Goal: Task Accomplishment & Management: Manage account settings

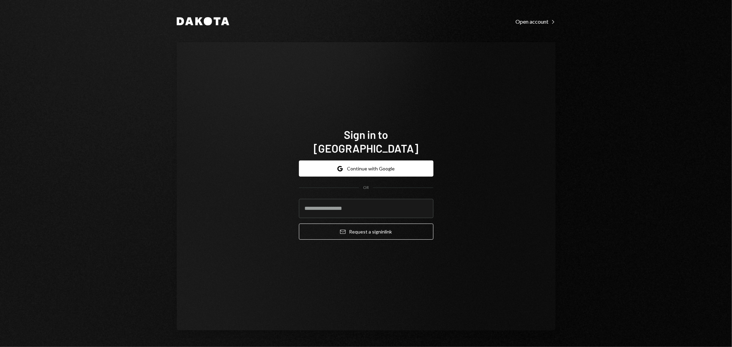
type input "**********"
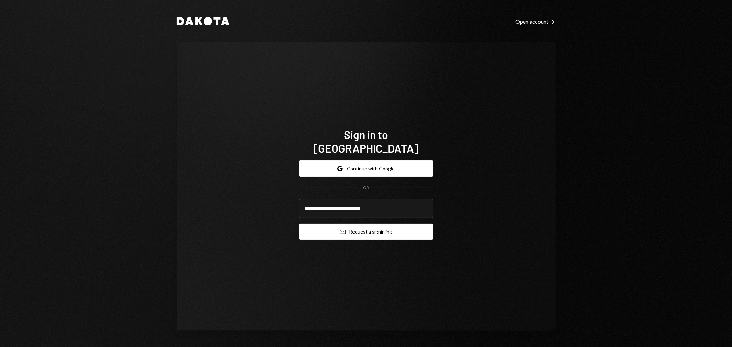
click at [363, 227] on button "Email Request a sign in link" at bounding box center [366, 232] width 135 height 16
